Goal: Submit feedback/report problem

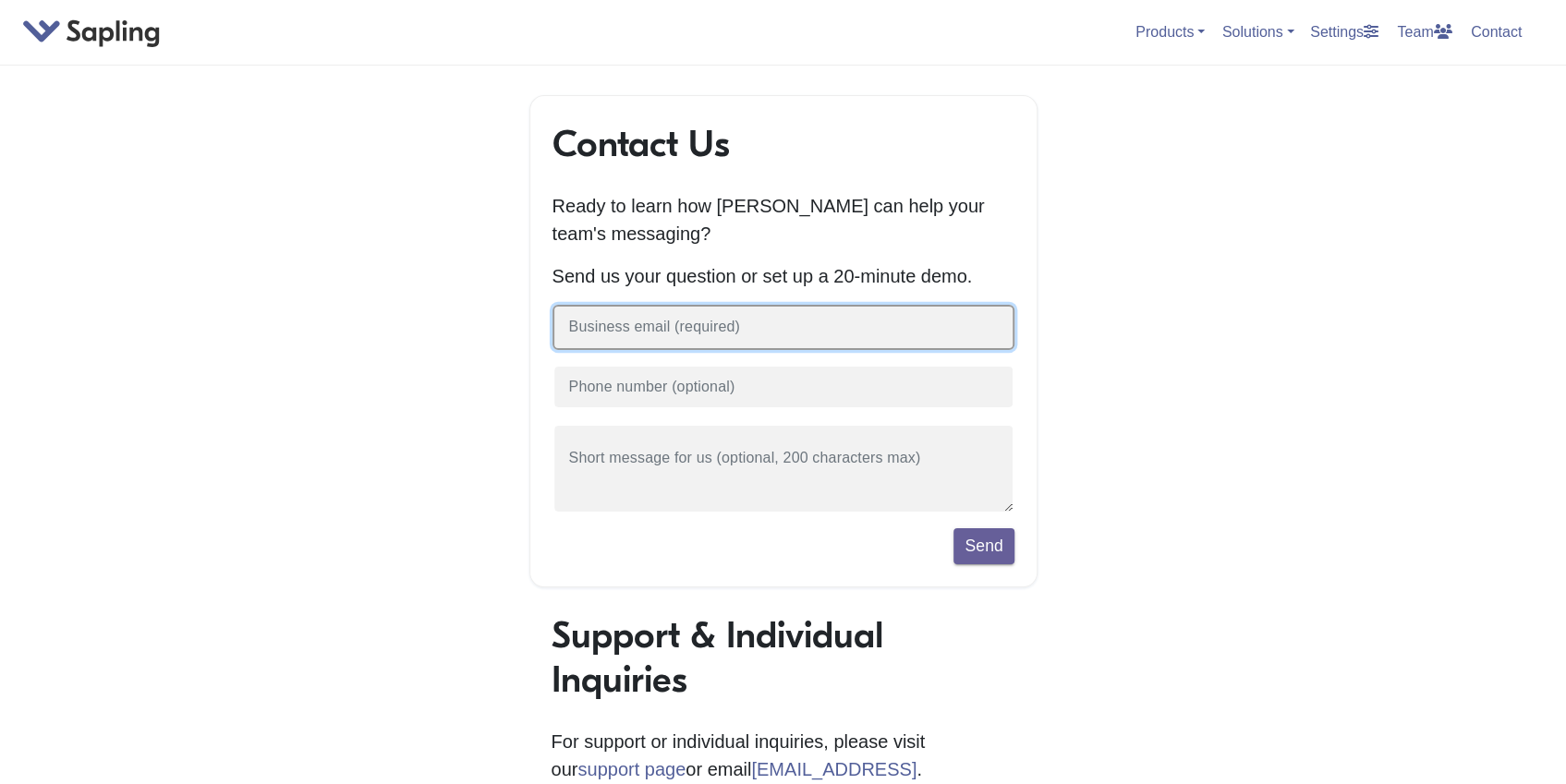
click at [608, 333] on input "text" at bounding box center [783, 328] width 462 height 45
type input "[PERSON_NAME][EMAIL_ADDRESS][PERSON_NAME][PERSON_NAME][DOMAIN_NAME]"
type input "0475947514"
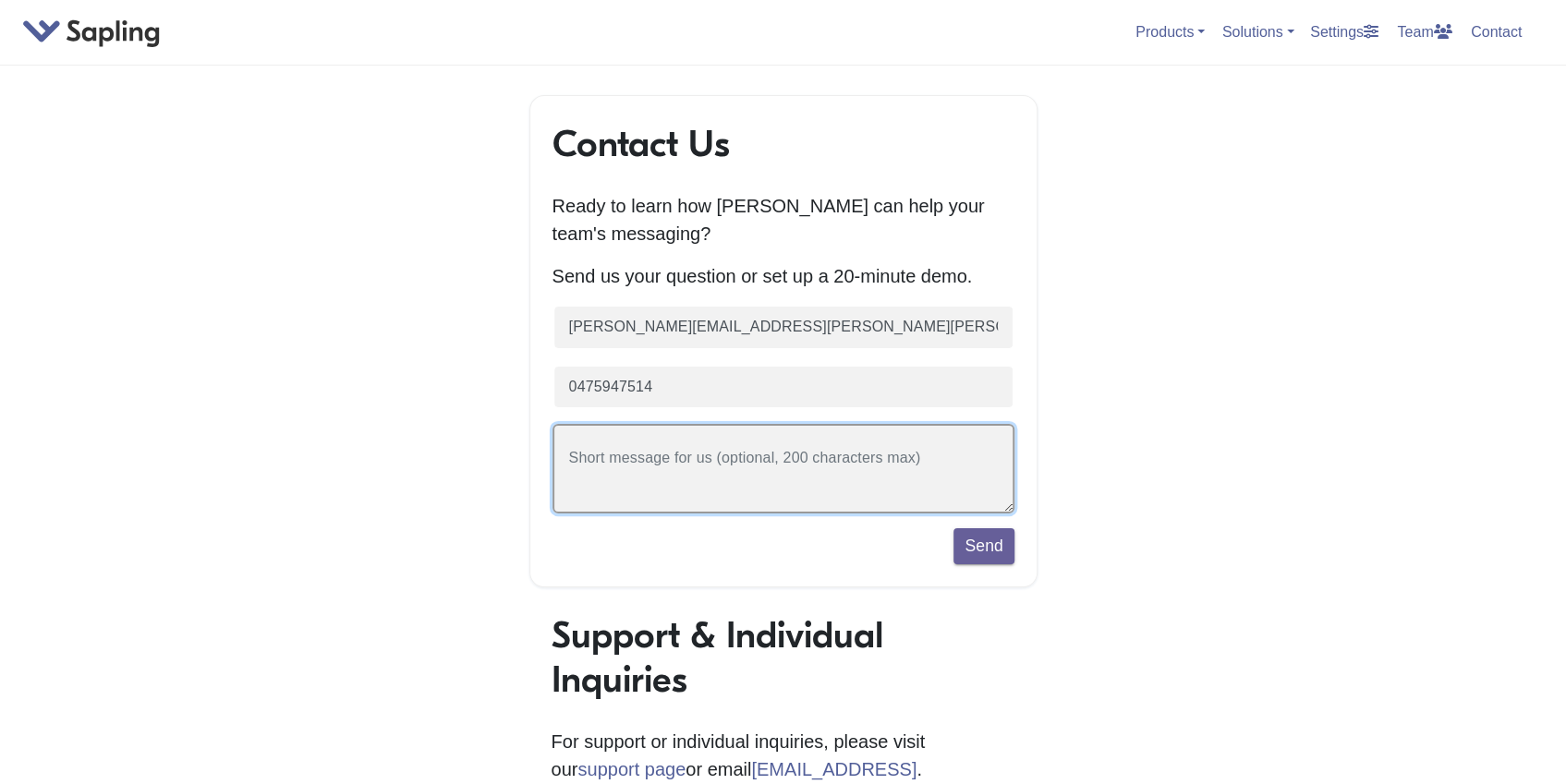
click at [626, 460] on textarea at bounding box center [783, 469] width 462 height 89
type textarea "I want to subsribe but I Need an invoice for my company ( anfor srl tva BE04655…"
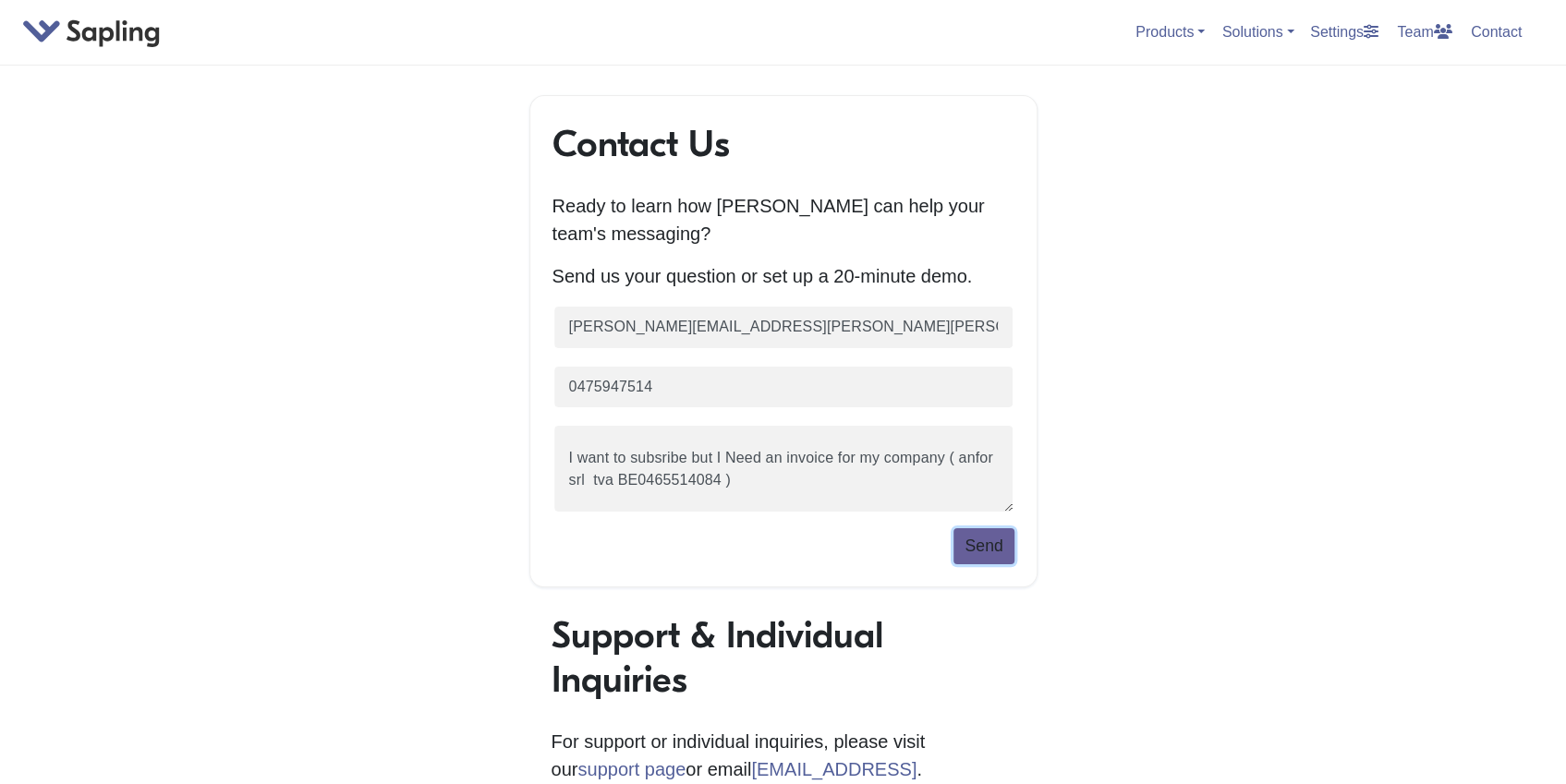
click at [976, 546] on button "Send" at bounding box center [984, 546] width 60 height 35
